Goal: Task Accomplishment & Management: Use online tool/utility

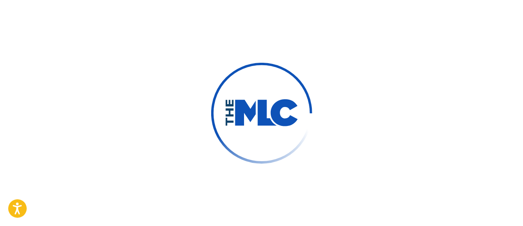
click at [340, 171] on div at bounding box center [261, 113] width 523 height 226
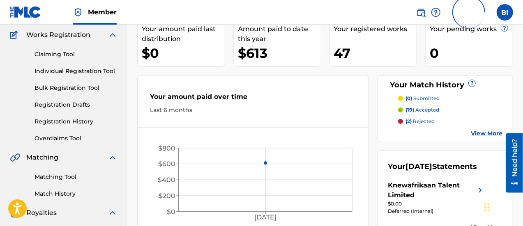
scroll to position [67, 0]
click at [426, 107] on p "(19) accepted" at bounding box center [422, 109] width 34 height 7
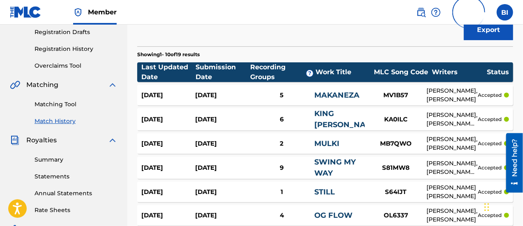
scroll to position [140, 0]
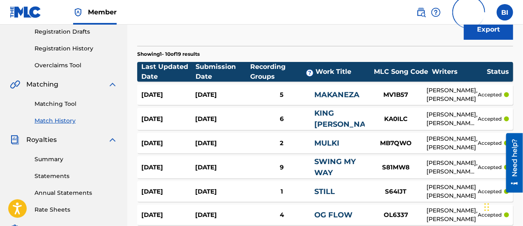
click at [353, 91] on link "MAKANEZA" at bounding box center [336, 94] width 45 height 9
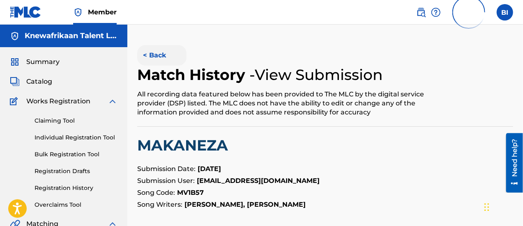
click at [158, 57] on button "< Back" at bounding box center [161, 55] width 49 height 21
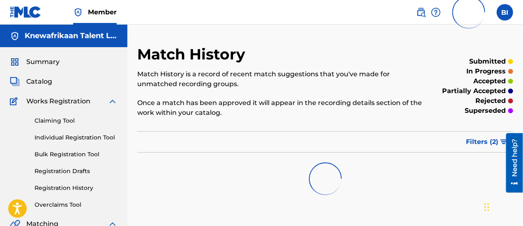
scroll to position [140, 0]
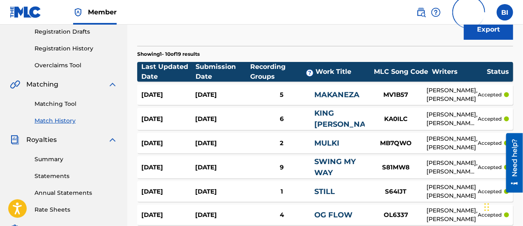
click at [321, 116] on link "KING [PERSON_NAME]" at bounding box center [347, 119] width 66 height 20
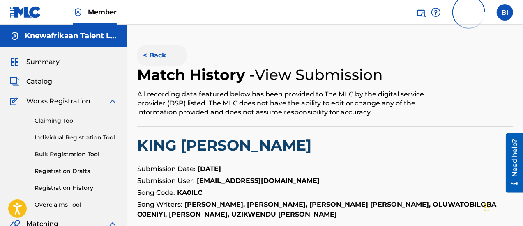
click at [158, 52] on button "< Back" at bounding box center [161, 55] width 49 height 21
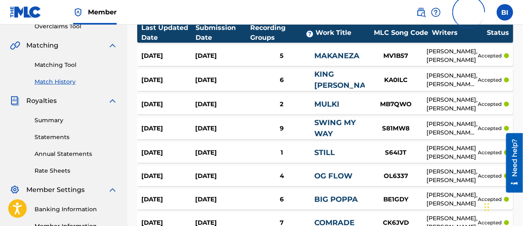
scroll to position [179, 0]
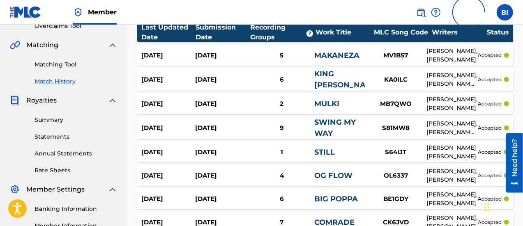
click at [326, 128] on link "SWING MY WAY" at bounding box center [334, 128] width 41 height 20
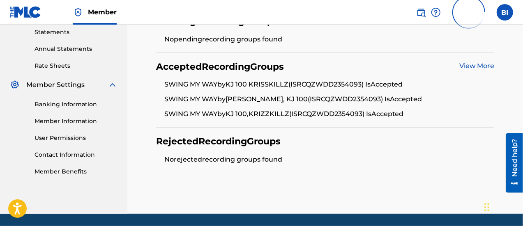
scroll to position [284, 0]
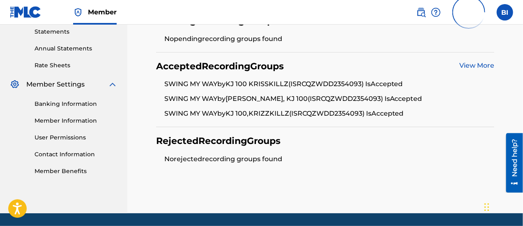
click at [472, 63] on link "View More" at bounding box center [476, 66] width 35 height 8
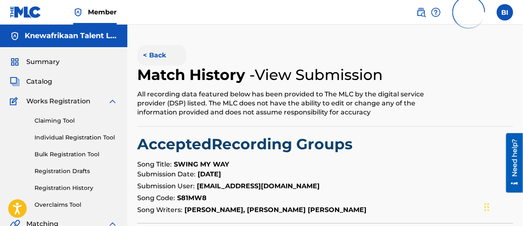
click at [154, 55] on button "< Back" at bounding box center [161, 55] width 49 height 21
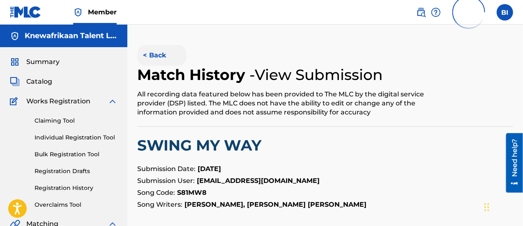
click at [154, 53] on button "< Back" at bounding box center [161, 55] width 49 height 21
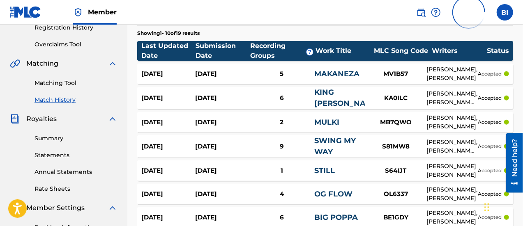
scroll to position [160, 0]
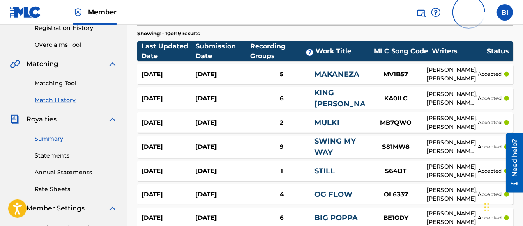
click at [55, 139] on link "Summary" at bounding box center [75, 139] width 83 height 9
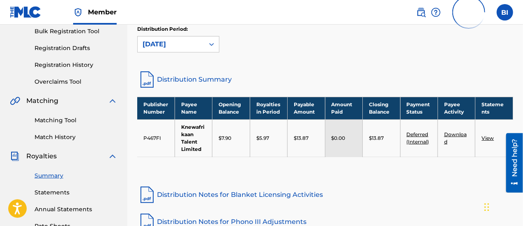
scroll to position [124, 0]
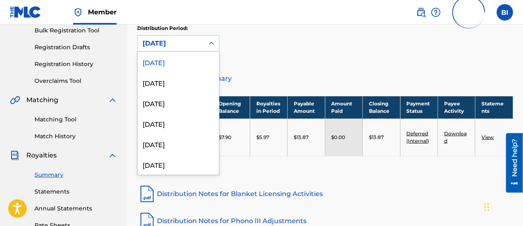
click at [214, 42] on icon at bounding box center [211, 43] width 8 height 8
click at [190, 77] on div "August 2025" at bounding box center [178, 82] width 81 height 21
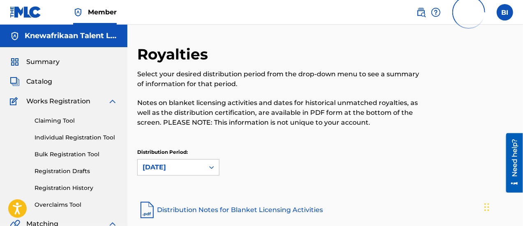
scroll to position [0, 0]
click at [63, 121] on link "Claiming Tool" at bounding box center [75, 120] width 83 height 9
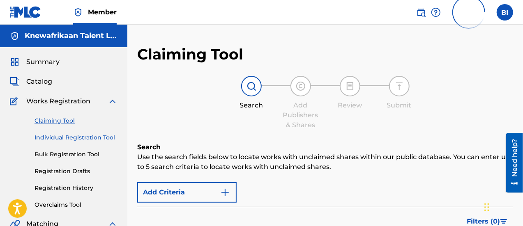
click at [57, 138] on link "Individual Registration Tool" at bounding box center [75, 137] width 83 height 9
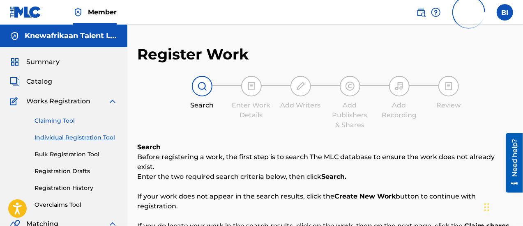
click at [63, 123] on link "Claiming Tool" at bounding box center [75, 121] width 83 height 9
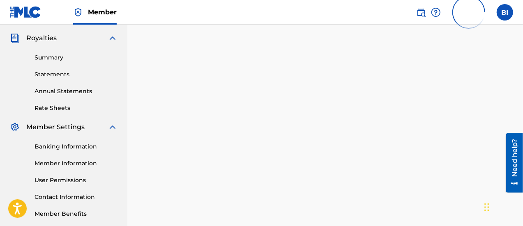
scroll to position [282, 0]
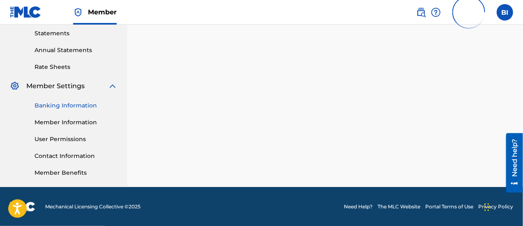
click at [74, 102] on link "Banking Information" at bounding box center [75, 105] width 83 height 9
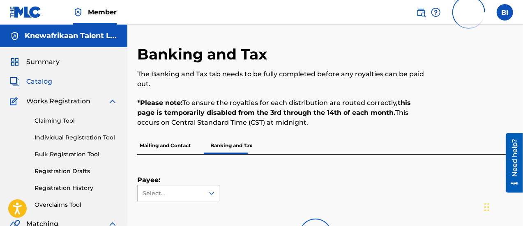
click at [41, 84] on span "Catalog" at bounding box center [39, 82] width 26 height 10
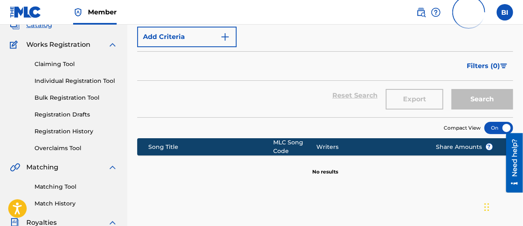
scroll to position [56, 0]
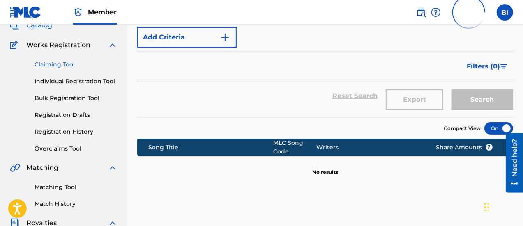
click at [59, 65] on link "Claiming Tool" at bounding box center [75, 64] width 83 height 9
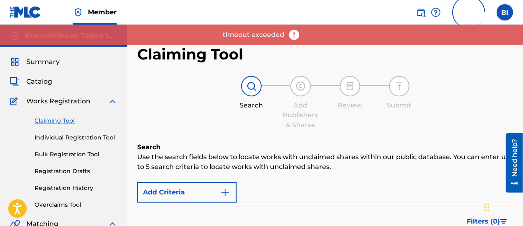
click at [100, 14] on span "Member" at bounding box center [102, 11] width 29 height 9
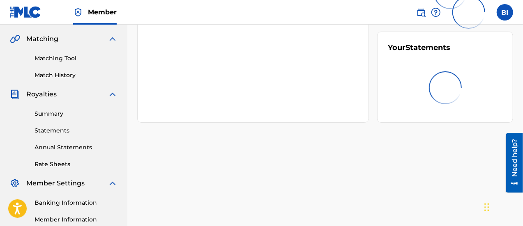
scroll to position [189, 0]
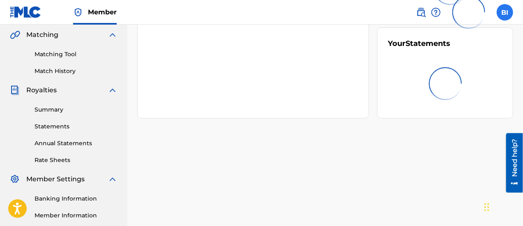
click at [504, 13] on label at bounding box center [504, 12] width 16 height 16
click at [504, 12] on input "BI Bello Idris knewafrikaan@gmail.com Profile Log out" at bounding box center [504, 12] width 0 height 0
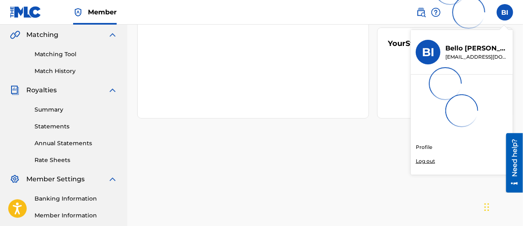
click at [425, 144] on link "Profile" at bounding box center [423, 147] width 16 height 7
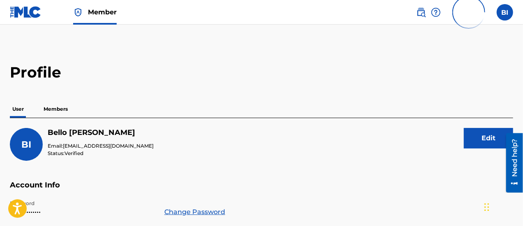
scroll to position [41, 0]
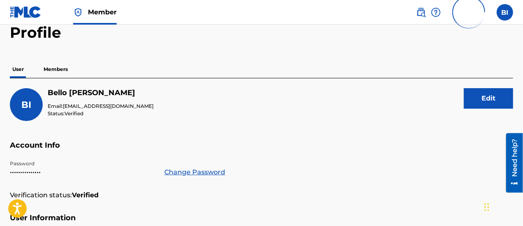
click at [58, 69] on p "Members" at bounding box center [55, 69] width 29 height 17
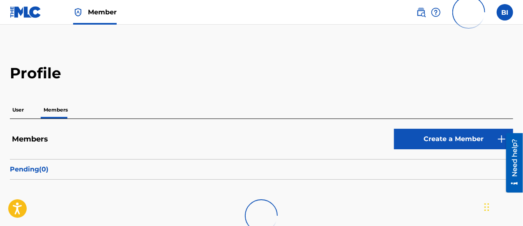
click at [11, 113] on p "User" at bounding box center [18, 109] width 16 height 17
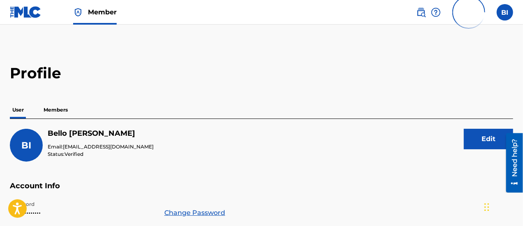
click at [105, 9] on span "Member" at bounding box center [102, 11] width 29 height 9
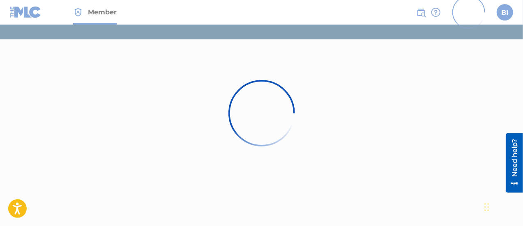
click at [265, 129] on img at bounding box center [261, 113] width 66 height 66
click at [84, 8] on div at bounding box center [261, 113] width 523 height 226
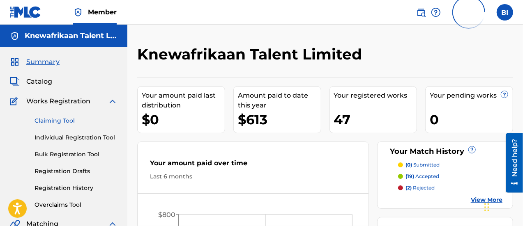
click at [69, 122] on link "Claiming Tool" at bounding box center [75, 121] width 83 height 9
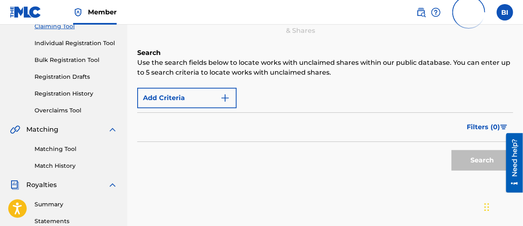
scroll to position [132, 0]
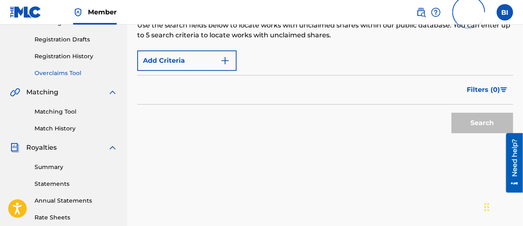
click at [66, 74] on link "Overclaims Tool" at bounding box center [75, 73] width 83 height 9
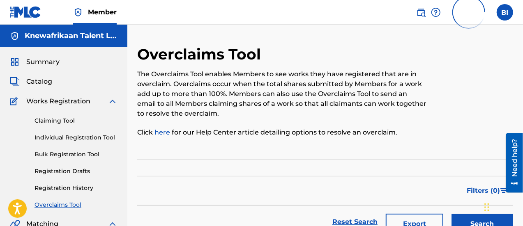
click at [45, 116] on div "Claiming Tool Individual Registration Tool Bulk Registration Tool Registration …" at bounding box center [64, 157] width 108 height 103
click at [48, 120] on link "Claiming Tool" at bounding box center [75, 121] width 83 height 9
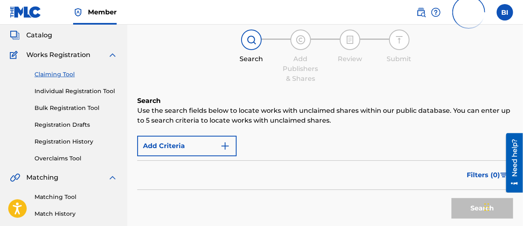
scroll to position [47, 0]
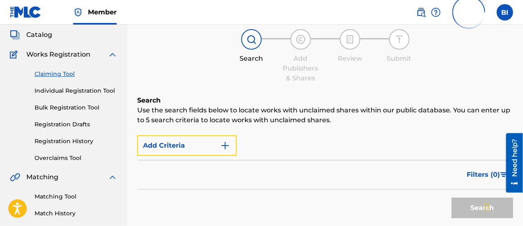
click at [230, 146] on button "Add Criteria" at bounding box center [186, 145] width 99 height 21
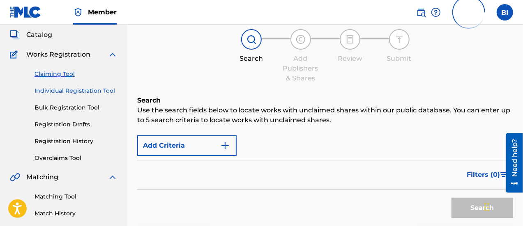
click at [85, 92] on link "Individual Registration Tool" at bounding box center [75, 91] width 83 height 9
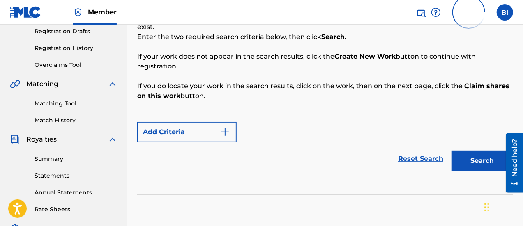
scroll to position [140, 0]
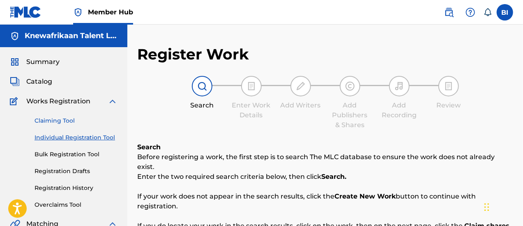
click at [64, 124] on link "Claiming Tool" at bounding box center [75, 121] width 83 height 9
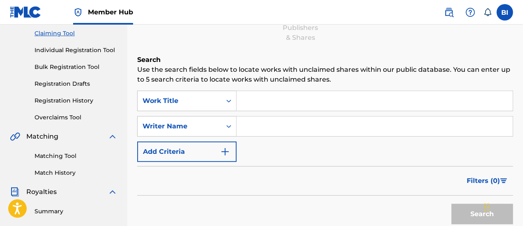
scroll to position [90, 0]
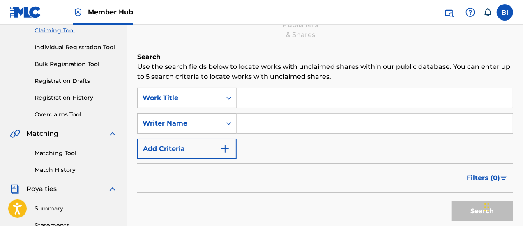
click at [303, 95] on input "Search Form" at bounding box center [374, 98] width 276 height 20
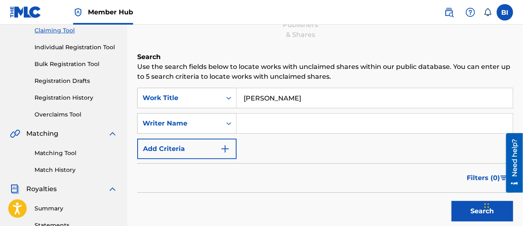
type input "[PERSON_NAME]"
click at [451, 201] on button "Search" at bounding box center [482, 211] width 62 height 21
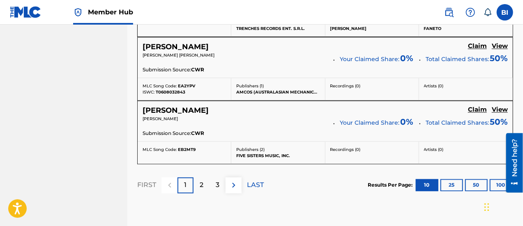
scroll to position [791, 0]
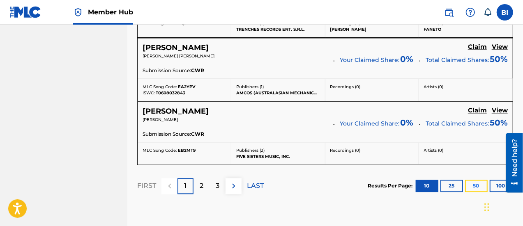
click at [478, 182] on button "50" at bounding box center [476, 186] width 23 height 12
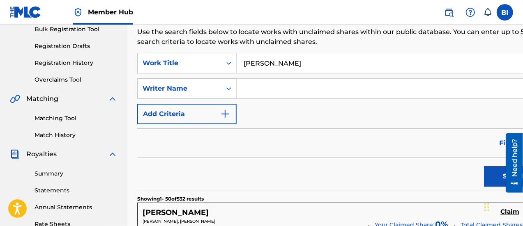
scroll to position [126, 0]
click at [290, 87] on input "Search Form" at bounding box center [390, 88] width 308 height 20
click at [484, 179] on button "Search" at bounding box center [515, 176] width 62 height 21
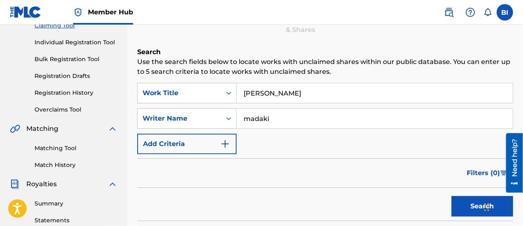
scroll to position [94, 0]
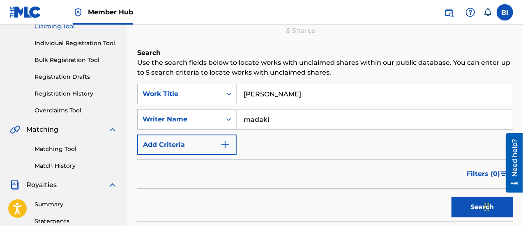
click at [278, 119] on input "madaki" at bounding box center [374, 120] width 276 height 20
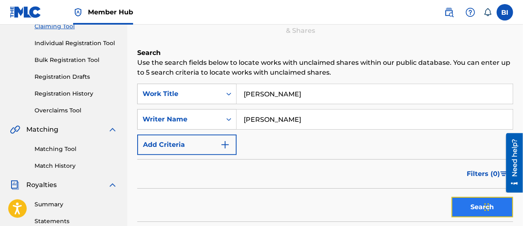
click at [463, 209] on button "Search" at bounding box center [482, 207] width 62 height 21
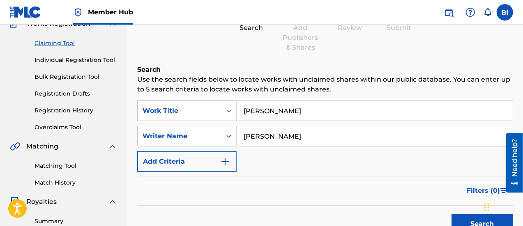
scroll to position [76, 0]
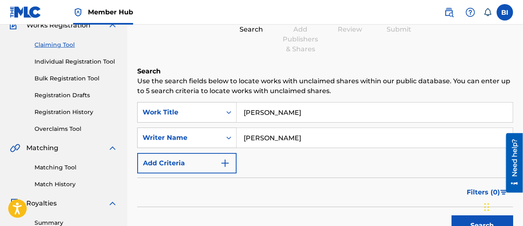
click at [319, 142] on input "[PERSON_NAME]" at bounding box center [374, 138] width 276 height 20
type input "f"
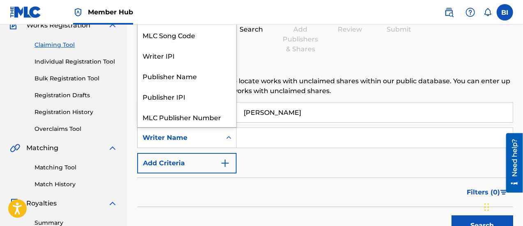
scroll to position [21, 0]
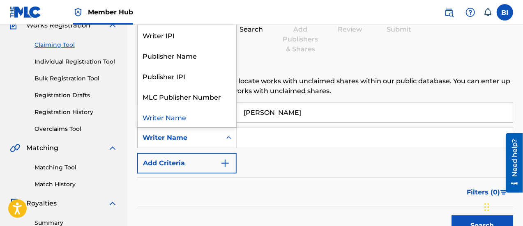
click at [229, 134] on icon "Search Form" at bounding box center [229, 138] width 8 height 8
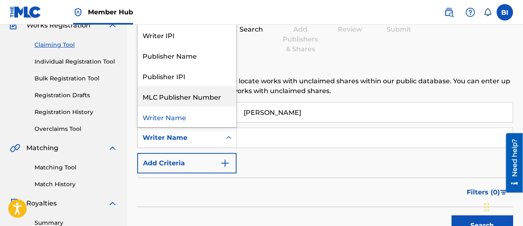
scroll to position [0, 0]
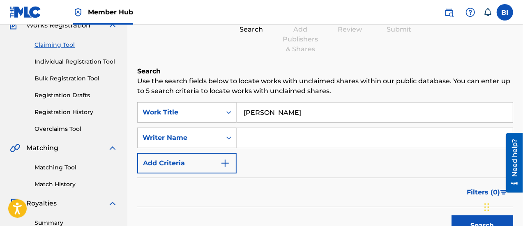
click at [266, 178] on div "Filters ( 0 )" at bounding box center [325, 193] width 376 height 30
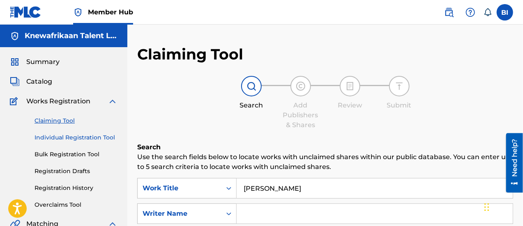
click at [89, 138] on link "Individual Registration Tool" at bounding box center [75, 137] width 83 height 9
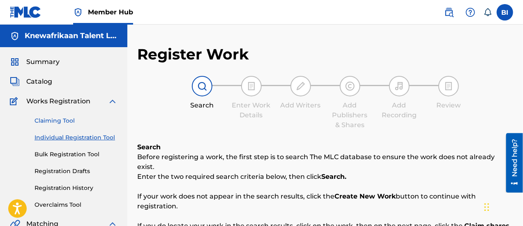
click at [46, 122] on link "Claiming Tool" at bounding box center [75, 121] width 83 height 9
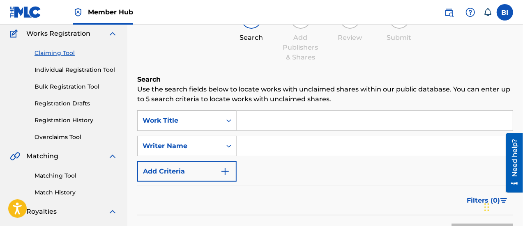
scroll to position [69, 0]
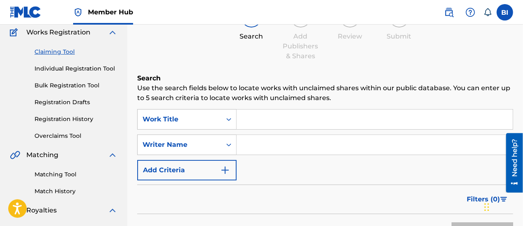
click at [261, 119] on input "Search Form" at bounding box center [374, 120] width 276 height 20
type input "s"
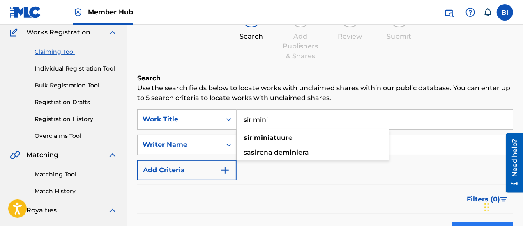
type input "sir mini"
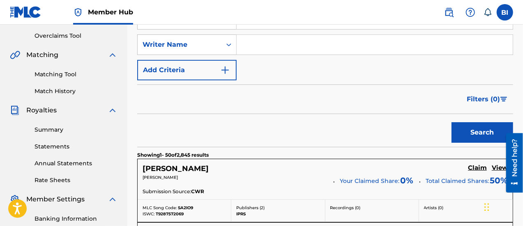
scroll to position [170, 0]
click at [502, 101] on button "Filters ( 0 )" at bounding box center [486, 99] width 51 height 21
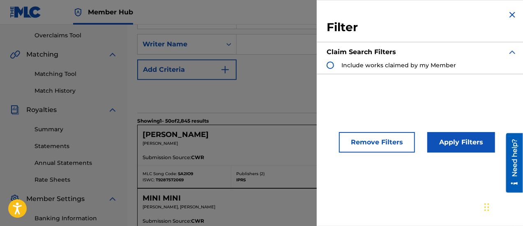
click at [295, 128] on div "[PERSON_NAME] View [PERSON_NAME] Your Claimed Share: 0 % Total Claimed Shares: …" at bounding box center [325, 145] width 375 height 40
click at [259, 107] on div "Search" at bounding box center [325, 96] width 376 height 33
click at [511, 18] on img "Search Form" at bounding box center [512, 15] width 10 height 10
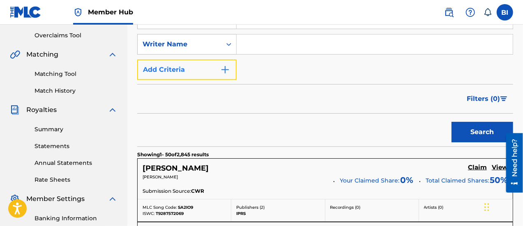
click at [213, 77] on button "Add Criteria" at bounding box center [186, 70] width 99 height 21
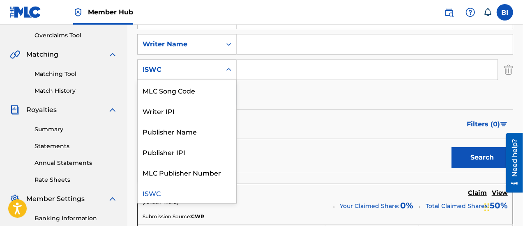
click at [227, 73] on icon "Search Form" at bounding box center [229, 70] width 8 height 8
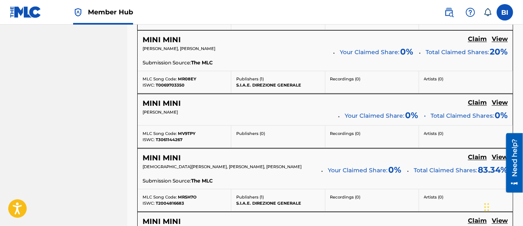
scroll to position [736, 0]
